Goal: Task Accomplishment & Management: Manage account settings

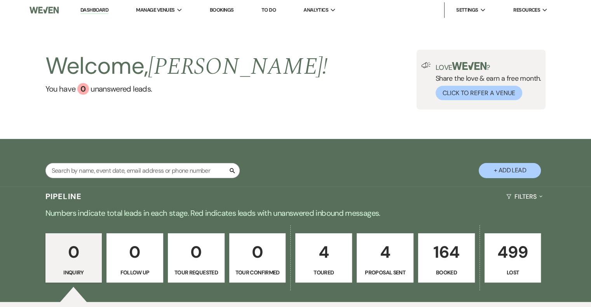
scroll to position [78, 0]
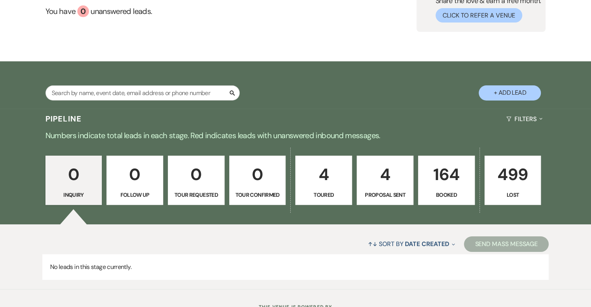
click at [439, 189] on link "164 Booked" at bounding box center [446, 181] width 57 height 50
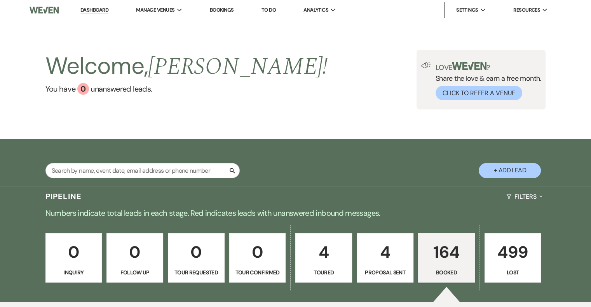
click at [396, 259] on p "4" at bounding box center [385, 252] width 47 height 26
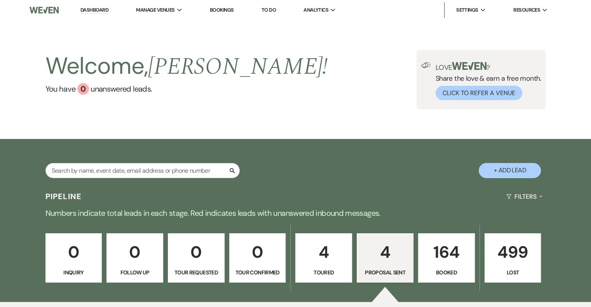
select select "6"
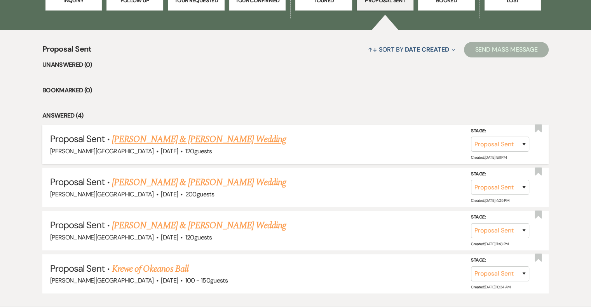
scroll to position [311, 0]
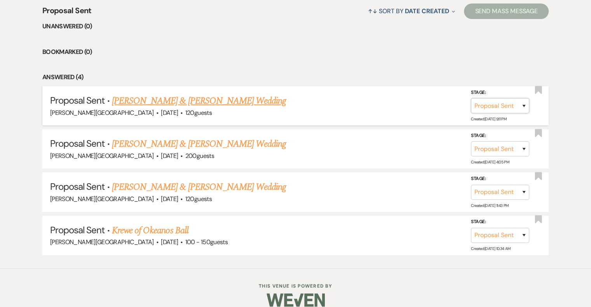
click at [520, 103] on select "Inquiry Follow Up Tour Requested Tour Confirmed Toured Proposal Sent Booked Lost" at bounding box center [500, 105] width 58 height 15
select select "7"
click at [471, 98] on select "Inquiry Follow Up Tour Requested Tour Confirmed Toured Proposal Sent Booked Lost" at bounding box center [500, 105] width 58 height 15
click at [514, 108] on button "Save" at bounding box center [513, 106] width 39 height 16
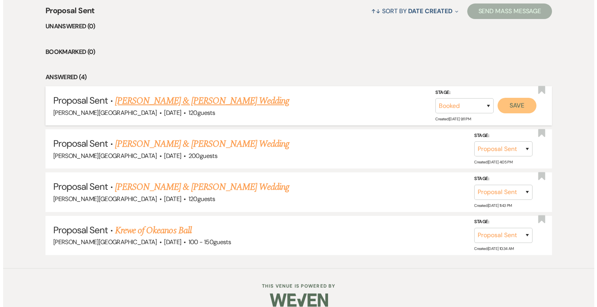
scroll to position [311, 0]
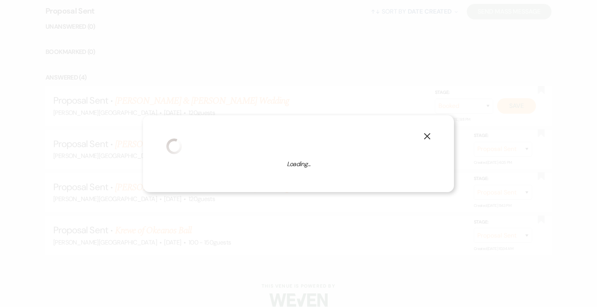
select select "1"
select select "628"
select select "false"
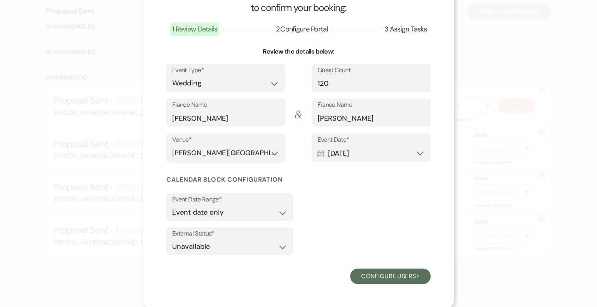
scroll to position [0, 0]
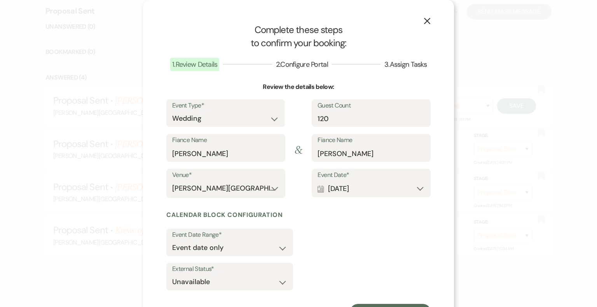
click at [425, 21] on icon "X" at bounding box center [427, 20] width 7 height 7
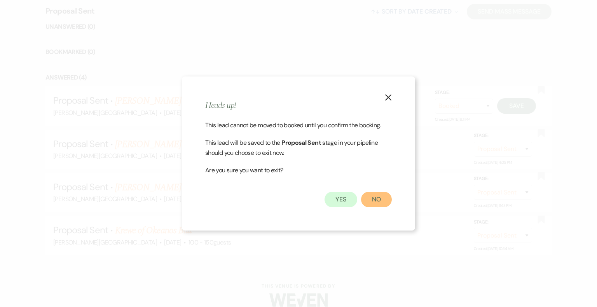
click at [377, 199] on button "No" at bounding box center [376, 200] width 31 height 16
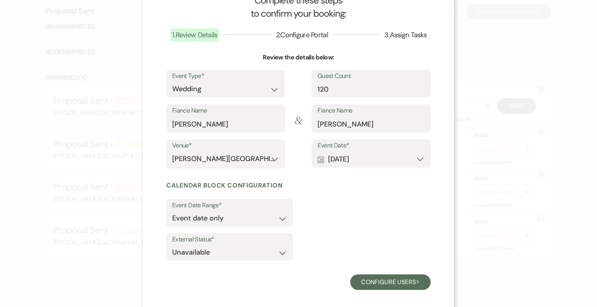
scroll to position [35, 0]
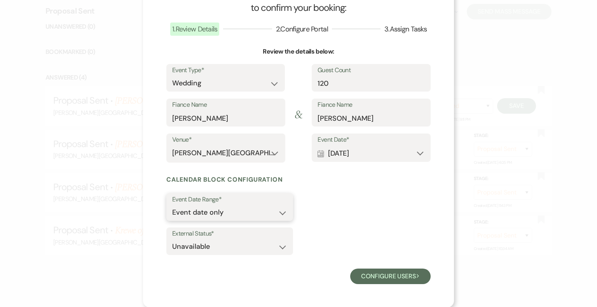
click at [281, 215] on select "Event date only Event date and" at bounding box center [229, 212] width 115 height 15
select select "eventDateAnd"
click at [172, 205] on select "Event date only Event date and" at bounding box center [229, 212] width 115 height 15
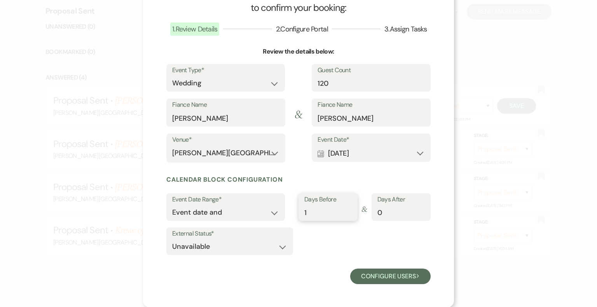
type input "1"
click at [343, 211] on input "1" at bounding box center [327, 212] width 47 height 15
type input "1"
click at [418, 209] on input "1" at bounding box center [400, 212] width 47 height 15
click at [394, 274] on button "Configure users Next" at bounding box center [390, 277] width 80 height 16
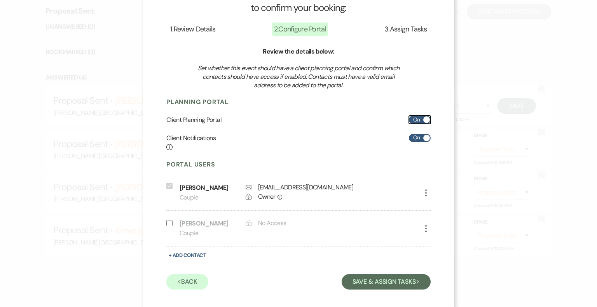
click at [413, 120] on label "On" at bounding box center [420, 120] width 22 height 8
click at [413, 120] on input "On" at bounding box center [420, 120] width 22 height 8
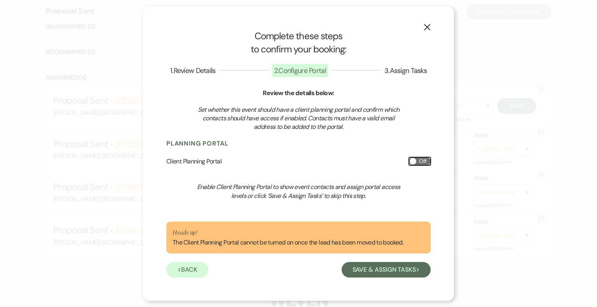
scroll to position [0, 0]
click at [420, 164] on label "Off" at bounding box center [420, 161] width 22 height 8
click at [420, 164] on input "Off" at bounding box center [420, 161] width 22 height 8
checkbox input "true"
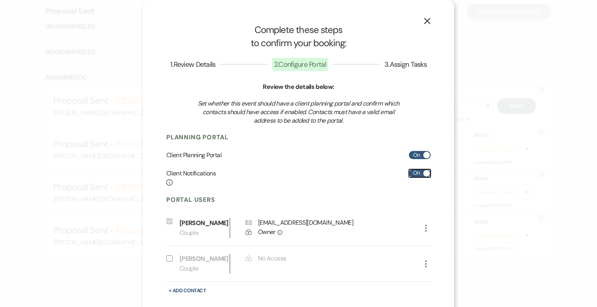
click at [409, 173] on label "On" at bounding box center [420, 173] width 22 height 8
click at [409, 173] on input "On" at bounding box center [420, 173] width 22 height 8
click at [420, 174] on label "Off" at bounding box center [420, 173] width 22 height 8
click at [420, 174] on input "Off" at bounding box center [420, 173] width 22 height 8
checkbox input "true"
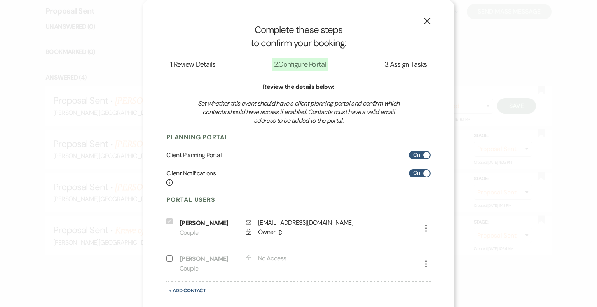
click at [424, 19] on icon "X" at bounding box center [427, 20] width 7 height 7
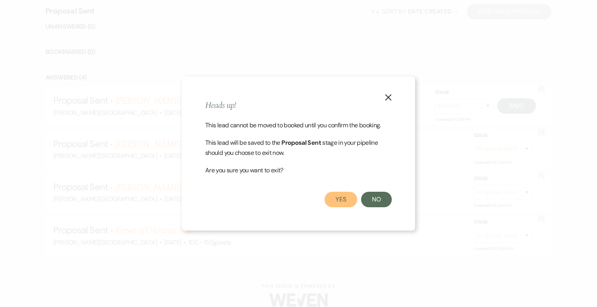
click at [337, 198] on button "Yes" at bounding box center [340, 200] width 33 height 16
select select "6"
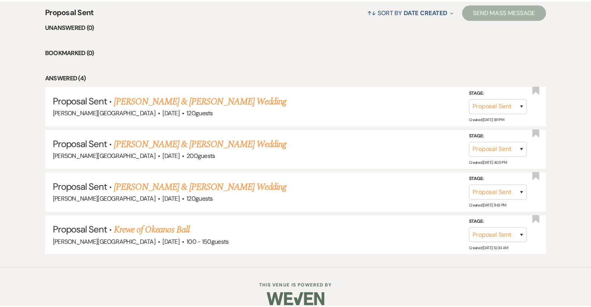
scroll to position [311, 0]
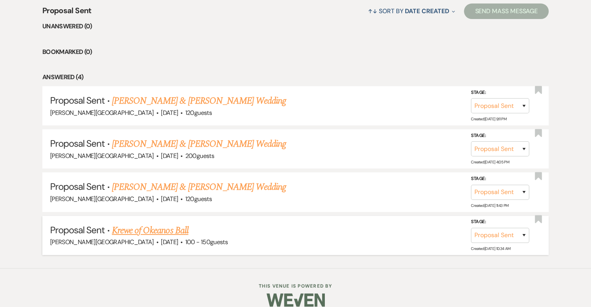
click at [130, 234] on link "Krewe of Okeanos Ball" at bounding box center [150, 231] width 77 height 14
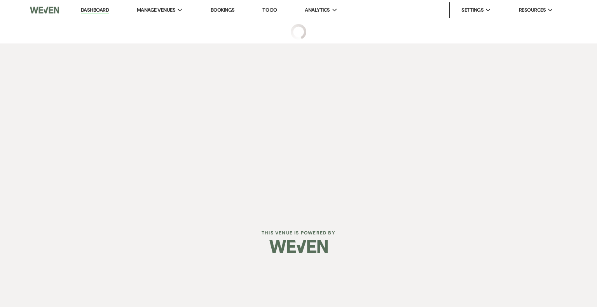
select select "6"
select select "12"
select select "7"
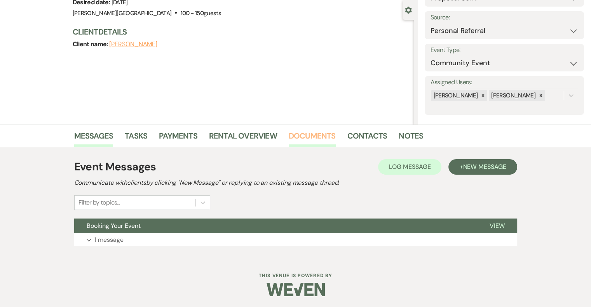
scroll to position [71, 0]
click at [327, 134] on link "Documents" at bounding box center [312, 137] width 47 height 17
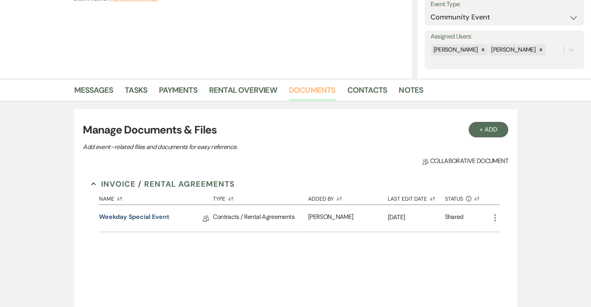
scroll to position [148, 0]
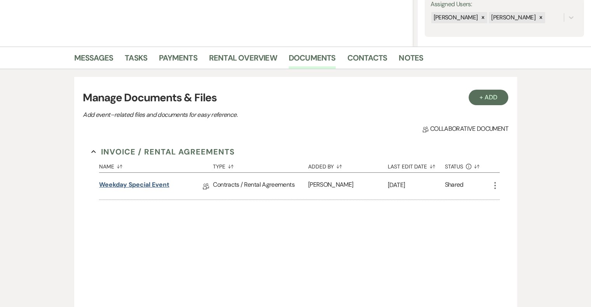
click at [154, 186] on link "Weekday Special Event" at bounding box center [134, 186] width 70 height 12
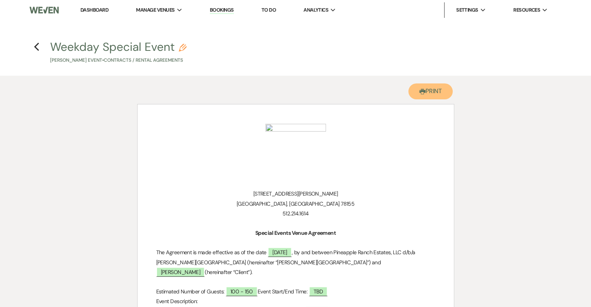
click at [438, 96] on button "Printer Print" at bounding box center [430, 92] width 45 height 16
click at [35, 47] on use "button" at bounding box center [36, 47] width 5 height 9
select select "6"
select select "12"
select select "7"
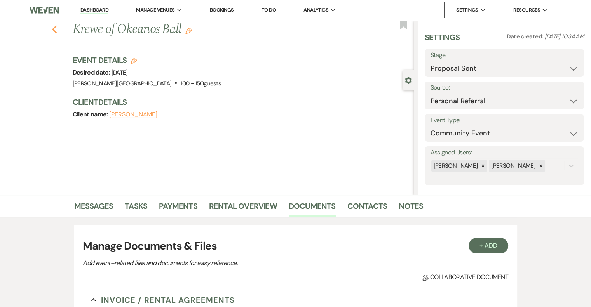
click at [57, 27] on use "button" at bounding box center [54, 29] width 5 height 9
select select "6"
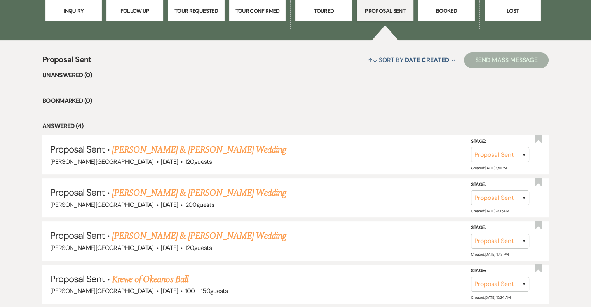
scroll to position [233, 0]
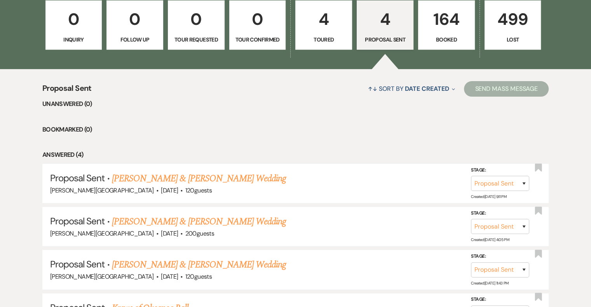
click at [445, 30] on p "164" at bounding box center [446, 19] width 47 height 26
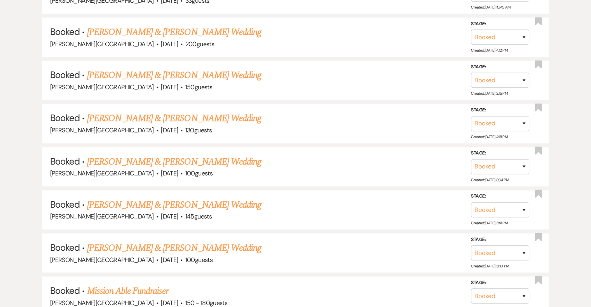
scroll to position [933, 0]
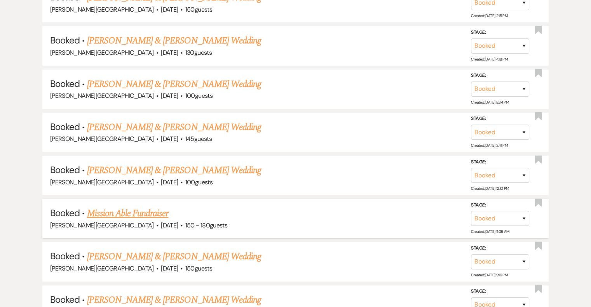
click at [121, 207] on link "Mission Able Fundraiser" at bounding box center [128, 214] width 82 height 14
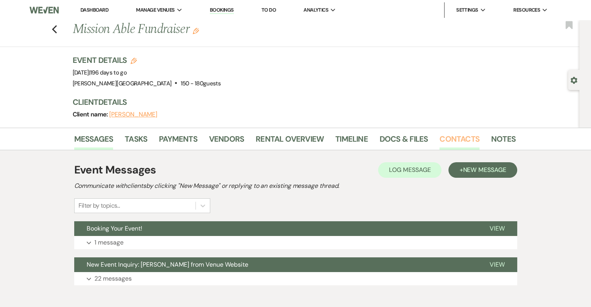
click at [465, 136] on link "Contacts" at bounding box center [460, 141] width 40 height 17
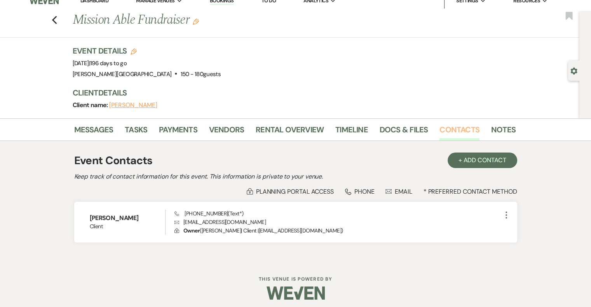
scroll to position [13, 0]
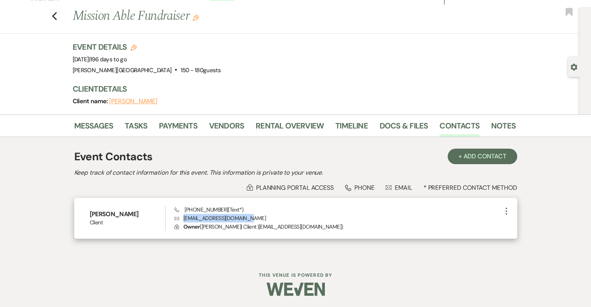
drag, startPoint x: 249, startPoint y: 218, endPoint x: 183, endPoint y: 219, distance: 65.3
click at [183, 219] on p "Envelope [EMAIL_ADDRESS][DOMAIN_NAME]" at bounding box center [337, 218] width 327 height 9
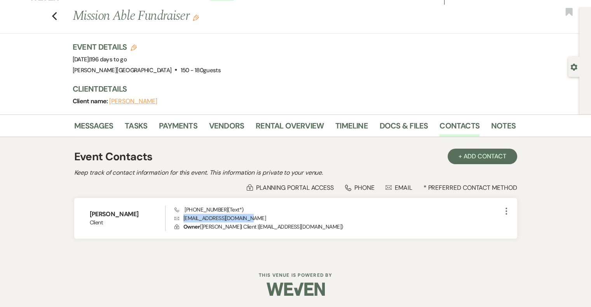
copy p "[EMAIL_ADDRESS][DOMAIN_NAME]"
click at [401, 130] on link "Docs & Files" at bounding box center [404, 128] width 48 height 17
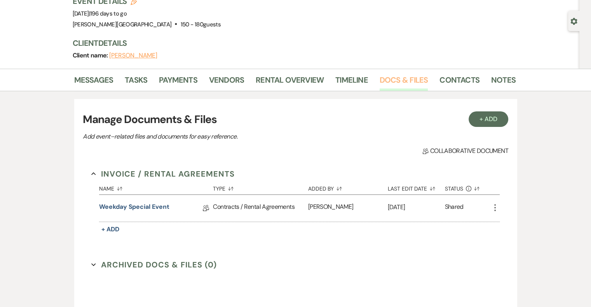
scroll to position [91, 0]
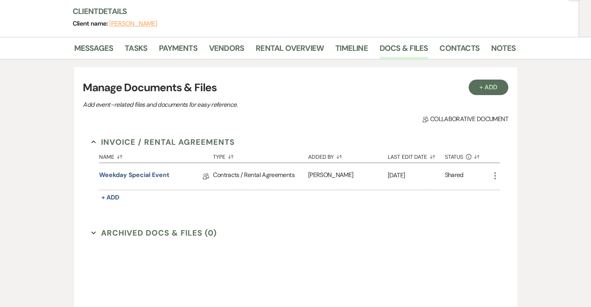
click at [494, 177] on icon "More" at bounding box center [494, 175] width 9 height 9
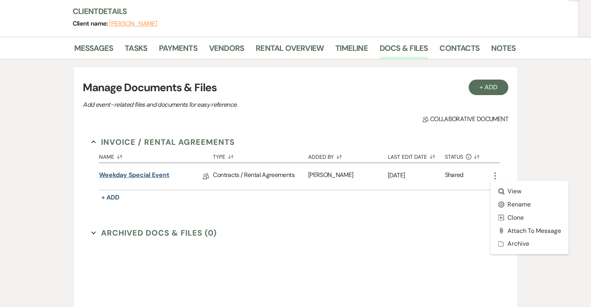
click at [154, 177] on link "Weekday Special Event" at bounding box center [134, 177] width 70 height 12
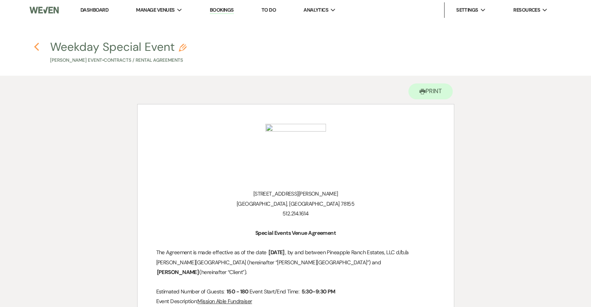
click at [37, 45] on use "button" at bounding box center [36, 47] width 5 height 9
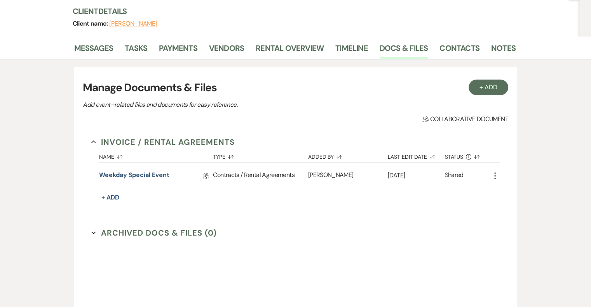
click at [496, 175] on icon "More" at bounding box center [494, 175] width 9 height 9
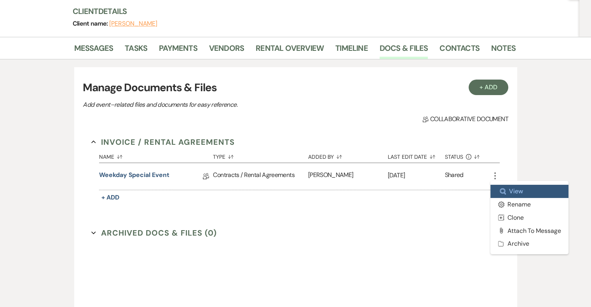
click at [509, 188] on link "Zoom View" at bounding box center [529, 191] width 78 height 13
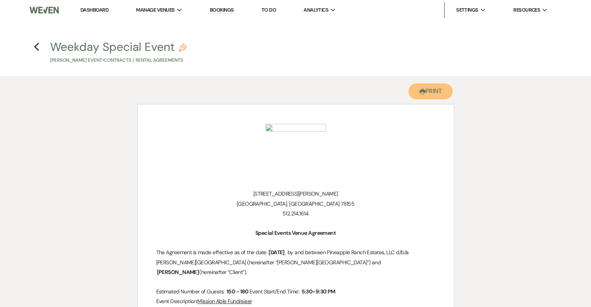
click at [429, 92] on button "Printer Print" at bounding box center [430, 92] width 45 height 16
click at [34, 46] on icon "Previous" at bounding box center [37, 46] width 6 height 9
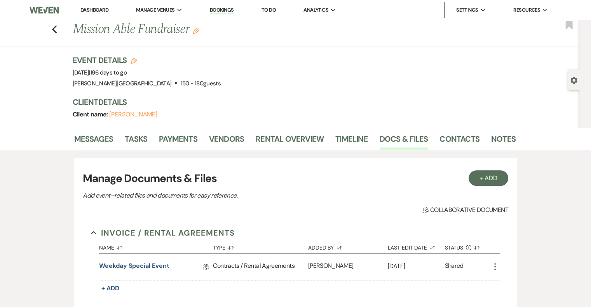
scroll to position [91, 0]
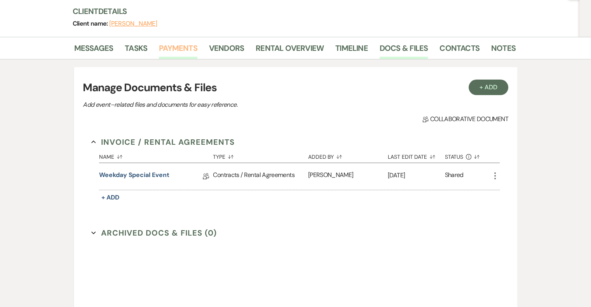
click at [181, 45] on link "Payments" at bounding box center [178, 50] width 38 height 17
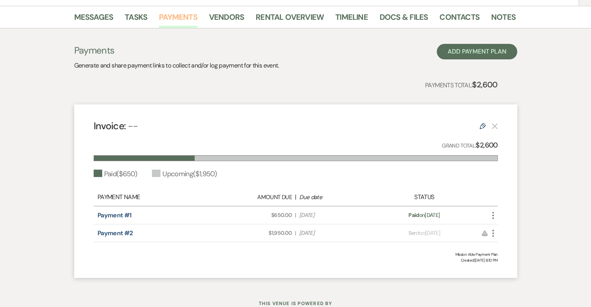
scroll to position [73, 0]
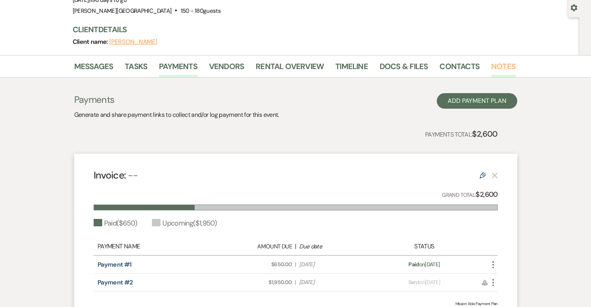
click at [496, 66] on link "Notes" at bounding box center [503, 68] width 24 height 17
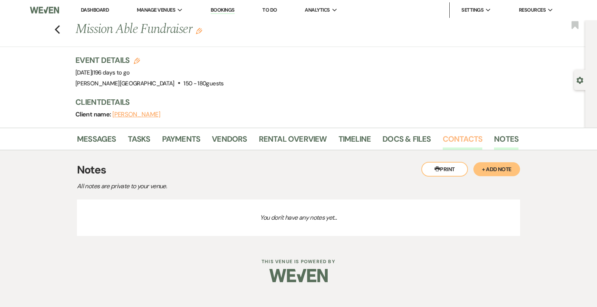
click at [457, 138] on link "Contacts" at bounding box center [463, 141] width 40 height 17
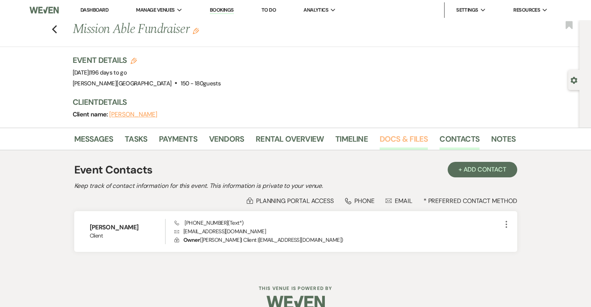
click at [394, 141] on link "Docs & Files" at bounding box center [404, 141] width 48 height 17
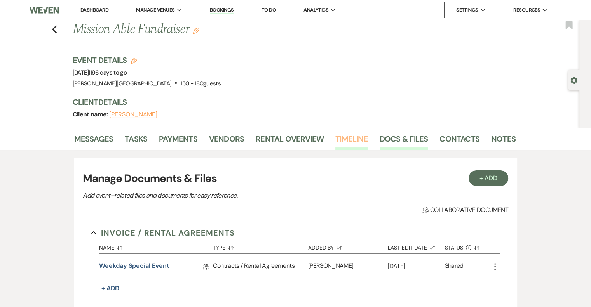
click at [351, 138] on link "Timeline" at bounding box center [351, 141] width 33 height 17
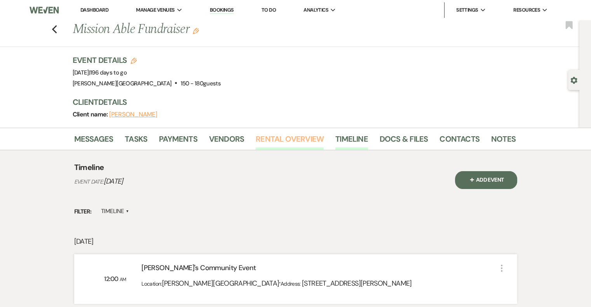
click at [306, 140] on link "Rental Overview" at bounding box center [290, 141] width 68 height 17
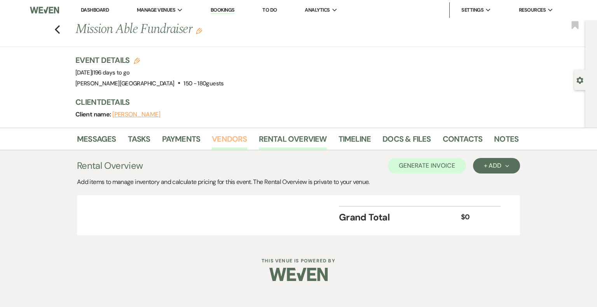
click at [230, 137] on link "Vendors" at bounding box center [229, 141] width 35 height 17
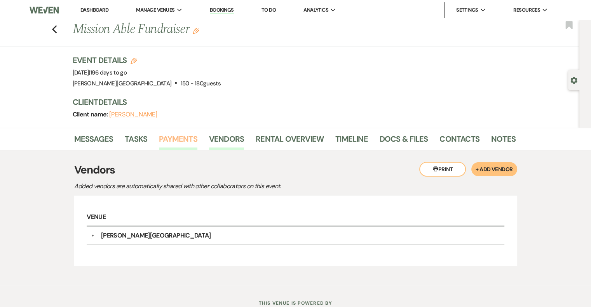
click at [179, 141] on link "Payments" at bounding box center [178, 141] width 38 height 17
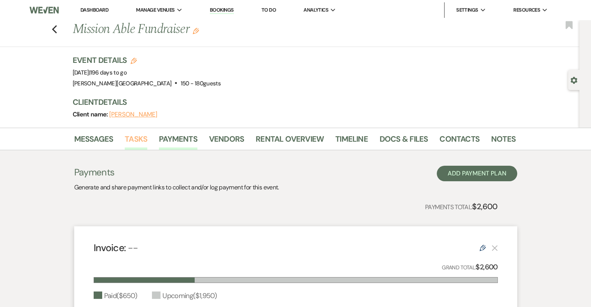
click at [134, 141] on link "Tasks" at bounding box center [136, 141] width 23 height 17
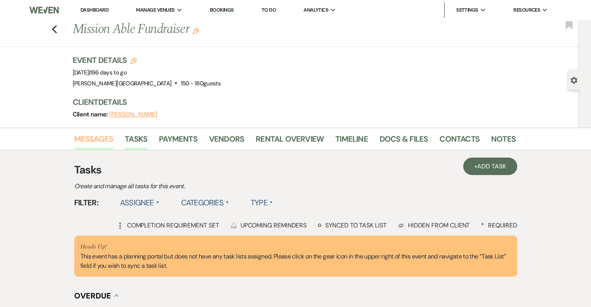
click at [104, 138] on link "Messages" at bounding box center [93, 141] width 39 height 17
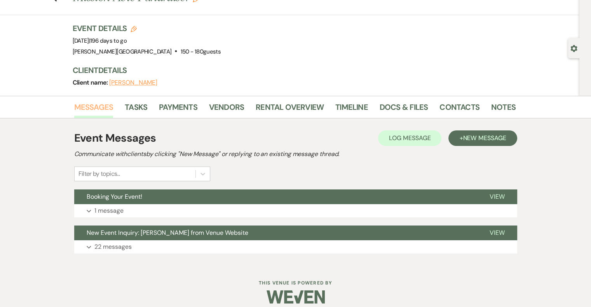
scroll to position [40, 0]
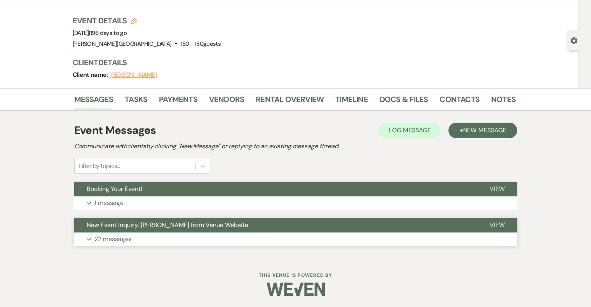
click at [91, 240] on button "Expand 22 messages" at bounding box center [295, 239] width 443 height 13
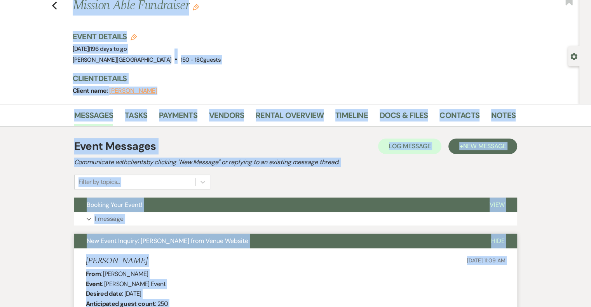
scroll to position [0, 0]
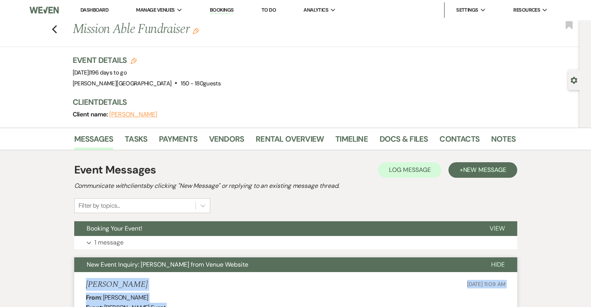
drag, startPoint x: 211, startPoint y: 214, endPoint x: 78, endPoint y: 284, distance: 150.2
copy ul "[PERSON_NAME] [DATE] 11:09 AM From : [PERSON_NAME] Event : [PERSON_NAME] Event …"
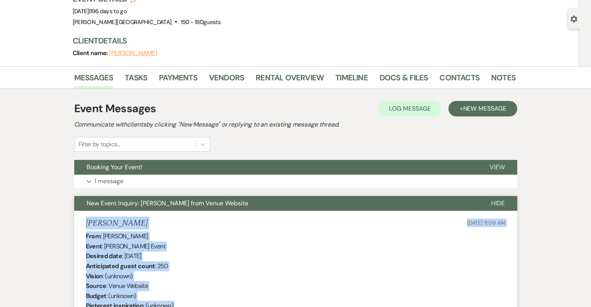
scroll to position [78, 0]
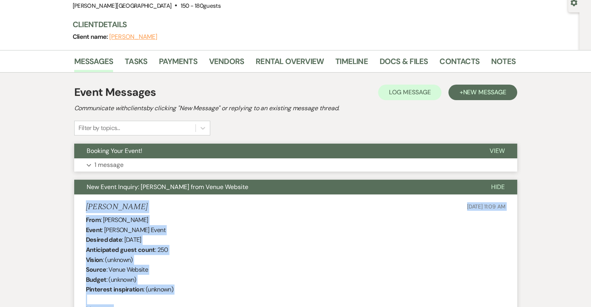
click at [120, 166] on p "1 message" at bounding box center [108, 165] width 29 height 10
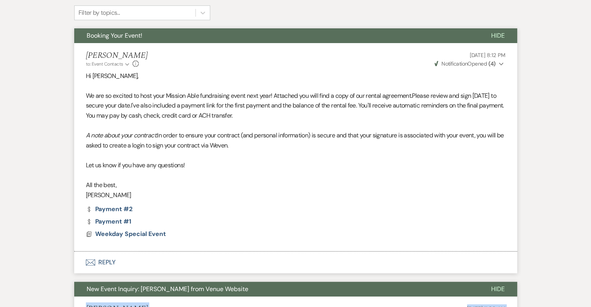
scroll to position [194, 0]
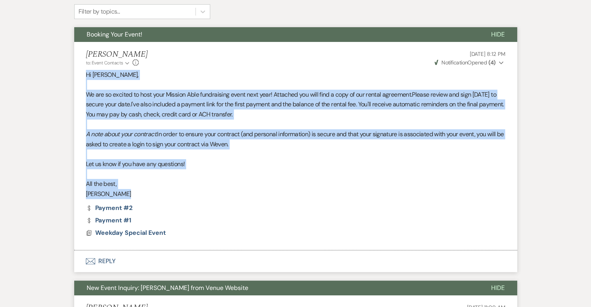
drag, startPoint x: 86, startPoint y: 74, endPoint x: 152, endPoint y: 191, distance: 134.7
click at [152, 191] on div "Hi [PERSON_NAME], We are so excited to host your Mission Able fundraising event…" at bounding box center [296, 134] width 420 height 129
copy div "Hi [PERSON_NAME], We are so excited to host your Mission Able fundraising event…"
